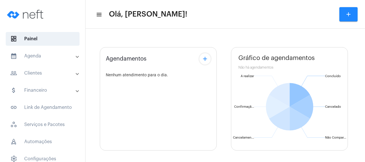
type input "[URL][DOMAIN_NAME]"
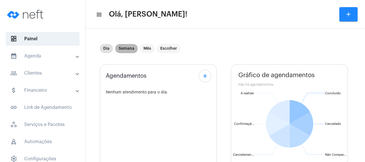
click at [125, 48] on mat-chip "Semana" at bounding box center [126, 48] width 23 height 9
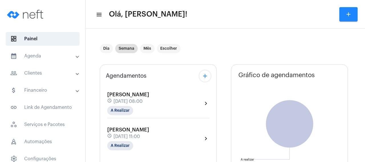
click at [49, 74] on mat-panel-title "people_outline Clientes" at bounding box center [43, 73] width 66 height 7
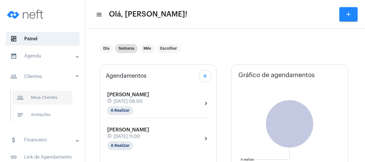
click at [60, 96] on span "people_outline Meus Clientes" at bounding box center [42, 98] width 60 height 14
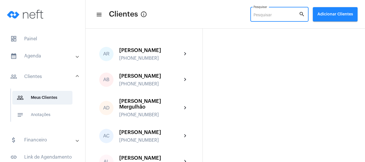
click at [254, 16] on input "Pesquisar" at bounding box center [276, 15] width 45 height 5
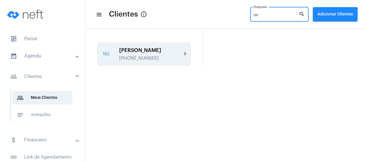
type input "nir"
click at [149, 53] on div "[PERSON_NAME]" at bounding box center [150, 50] width 63 height 6
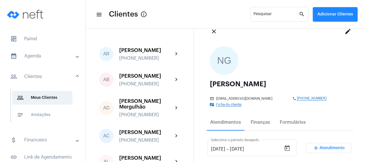
scroll to position [27, 0]
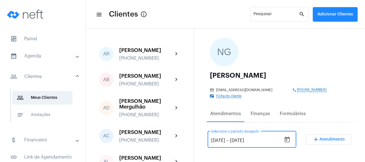
click at [225, 143] on input "[DATE]" at bounding box center [218, 140] width 14 height 5
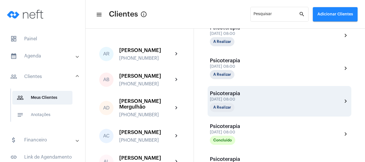
scroll to position [192, 0]
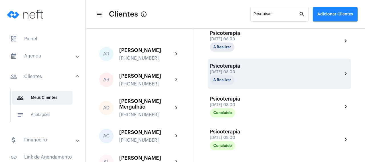
click at [347, 73] on mat-icon "chevron_right" at bounding box center [345, 73] width 7 height 7
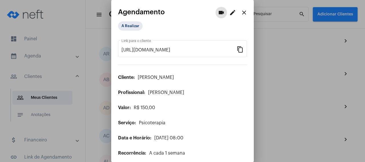
click at [234, 12] on mat-icon "edit" at bounding box center [232, 12] width 7 height 7
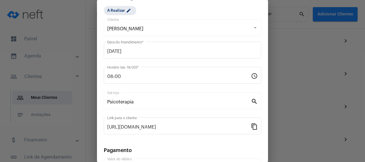
scroll to position [82, 0]
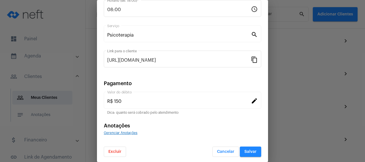
click at [114, 154] on span "Excluir" at bounding box center [114, 152] width 13 height 4
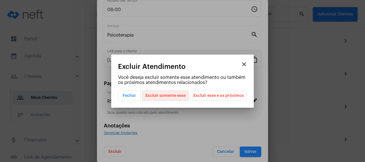
click at [169, 95] on span "Excluir somente esse" at bounding box center [166, 96] width 40 height 10
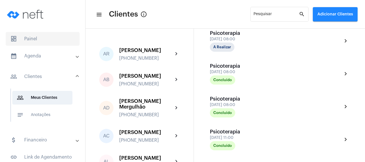
click at [30, 37] on span "dashboard Painel" at bounding box center [43, 39] width 74 height 14
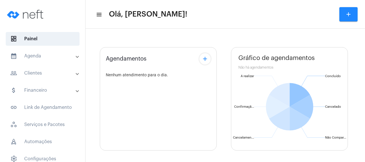
type input "[URL][DOMAIN_NAME]"
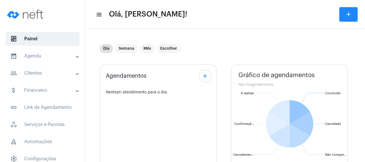
click at [99, 15] on mat-icon "menu" at bounding box center [99, 14] width 6 height 7
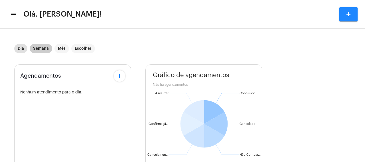
click at [45, 48] on mat-chip "Semana" at bounding box center [41, 48] width 23 height 9
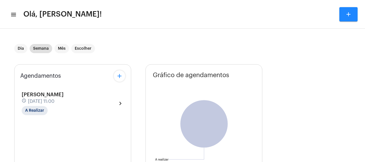
click at [61, 17] on span "Olá, [PERSON_NAME]!" at bounding box center [62, 14] width 78 height 9
click at [15, 14] on mat-icon "menu" at bounding box center [13, 14] width 6 height 7
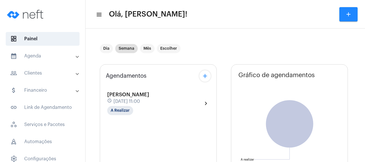
click at [47, 74] on mat-panel-title "people_outline Clientes" at bounding box center [43, 73] width 66 height 7
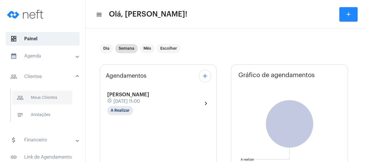
click at [52, 96] on span "people_outline Meus Clientes" at bounding box center [42, 98] width 60 height 14
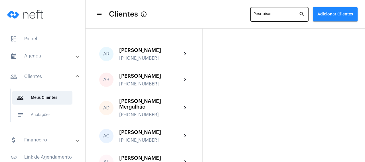
click at [254, 14] on input "Pesquisar" at bounding box center [276, 15] width 45 height 5
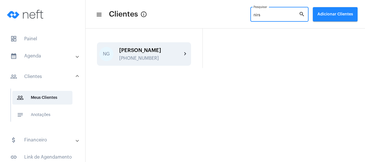
type input "nirs"
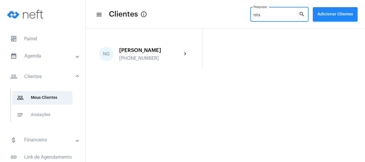
click at [157, 53] on div "[PERSON_NAME]" at bounding box center [150, 50] width 63 height 6
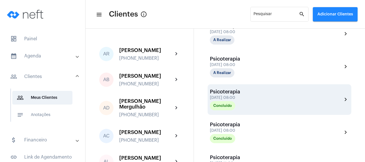
scroll to position [176, 0]
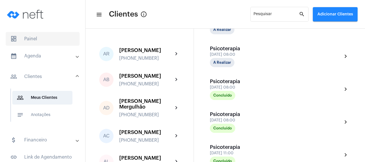
click at [47, 41] on span "dashboard Painel" at bounding box center [43, 39] width 74 height 14
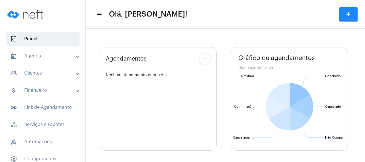
click at [100, 16] on mat-icon "menu" at bounding box center [99, 14] width 6 height 7
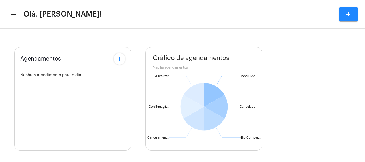
type input "[URL][DOMAIN_NAME]"
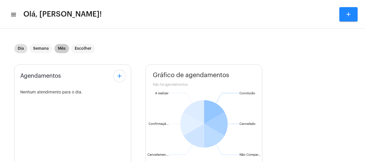
click at [62, 47] on mat-chip "Mês" at bounding box center [61, 48] width 15 height 9
